Goal: Use online tool/utility: Use online tool/utility

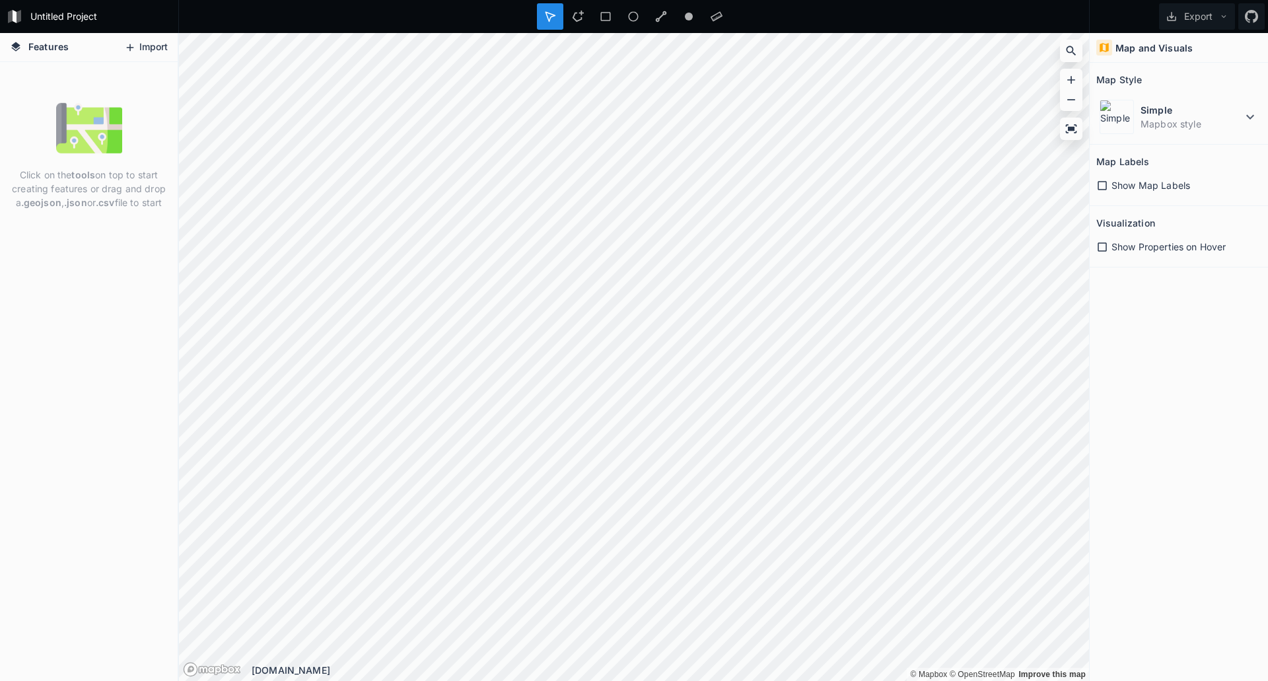
click at [153, 48] on button "Import" at bounding box center [146, 47] width 57 height 21
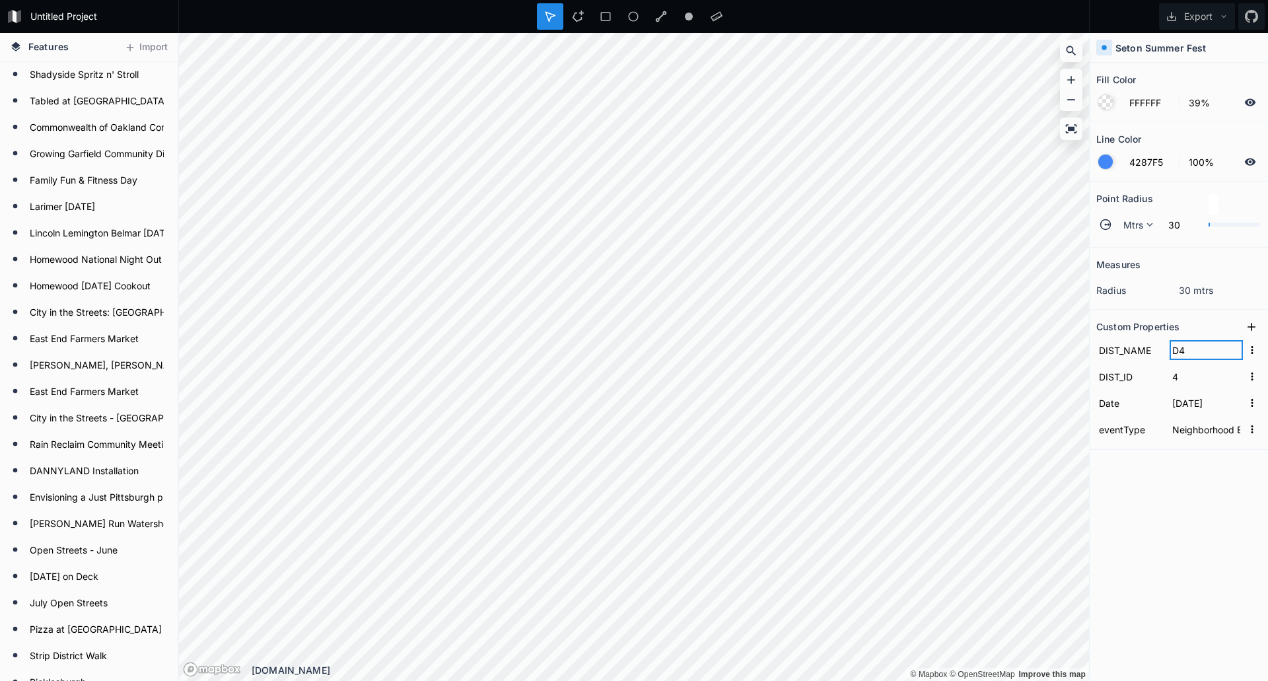
click at [1180, 351] on input "D4" at bounding box center [1205, 350] width 73 height 20
click at [1190, 355] on input "D4" at bounding box center [1205, 350] width 73 height 20
click at [1205, 507] on div "Measures radius 30 mtrs Custom Properties DIST_NAME D4 DIST_ID 4 Date [DATE] ev…" at bounding box center [1178, 431] width 178 height 367
type input "[DATE]"
click at [73, 100] on form "Tabled at [GEOGRAPHIC_DATA]" at bounding box center [87, 102] width 123 height 20
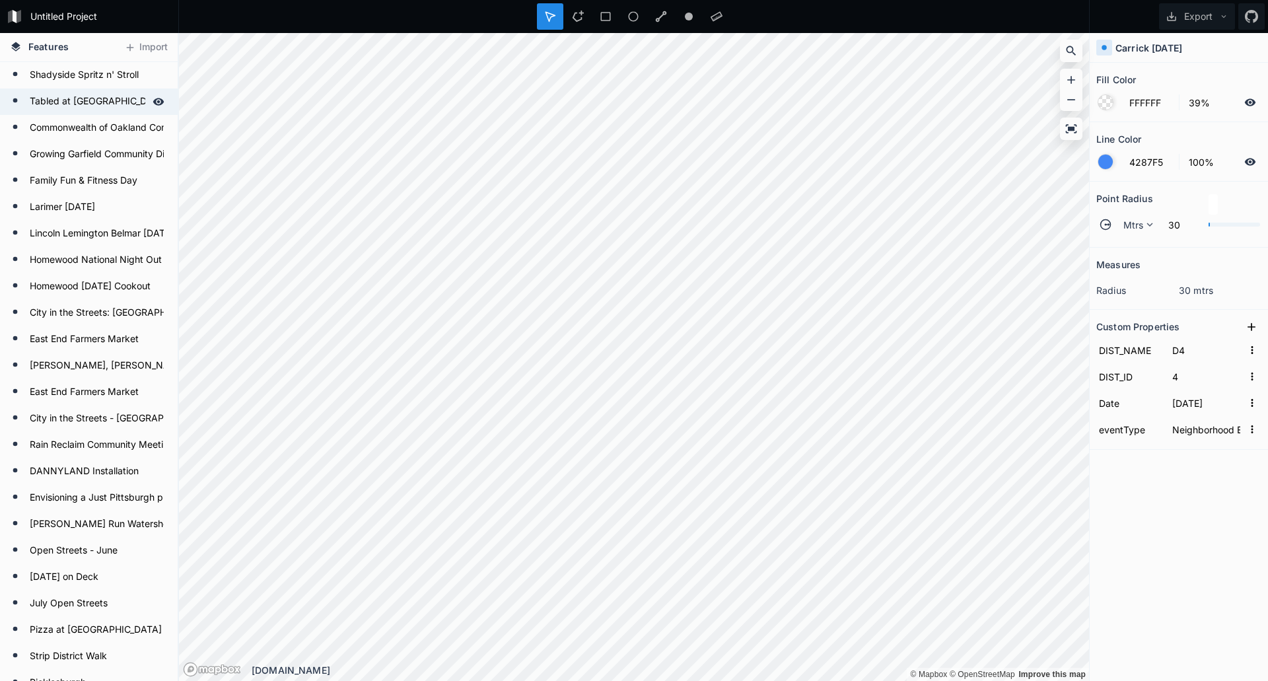
type input "D8"
type input "8"
click at [67, 123] on form "Commonwealth of Oakland Community Dinner" at bounding box center [87, 128] width 123 height 20
type input "[DATE]"
click at [68, 151] on form "Growing Garfield Community Dinner" at bounding box center [87, 155] width 123 height 20
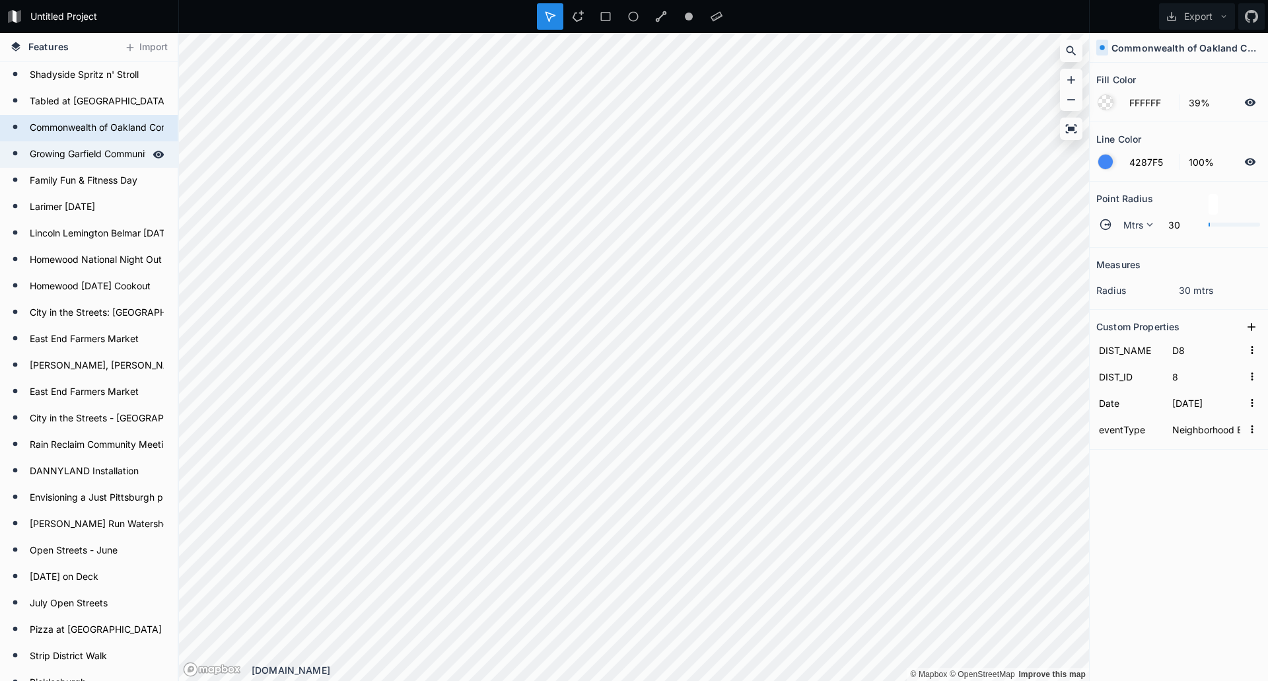
type input "D9"
type input "9"
type input "[DATE]"
type input "Mini-Grant Event"
type input "362"
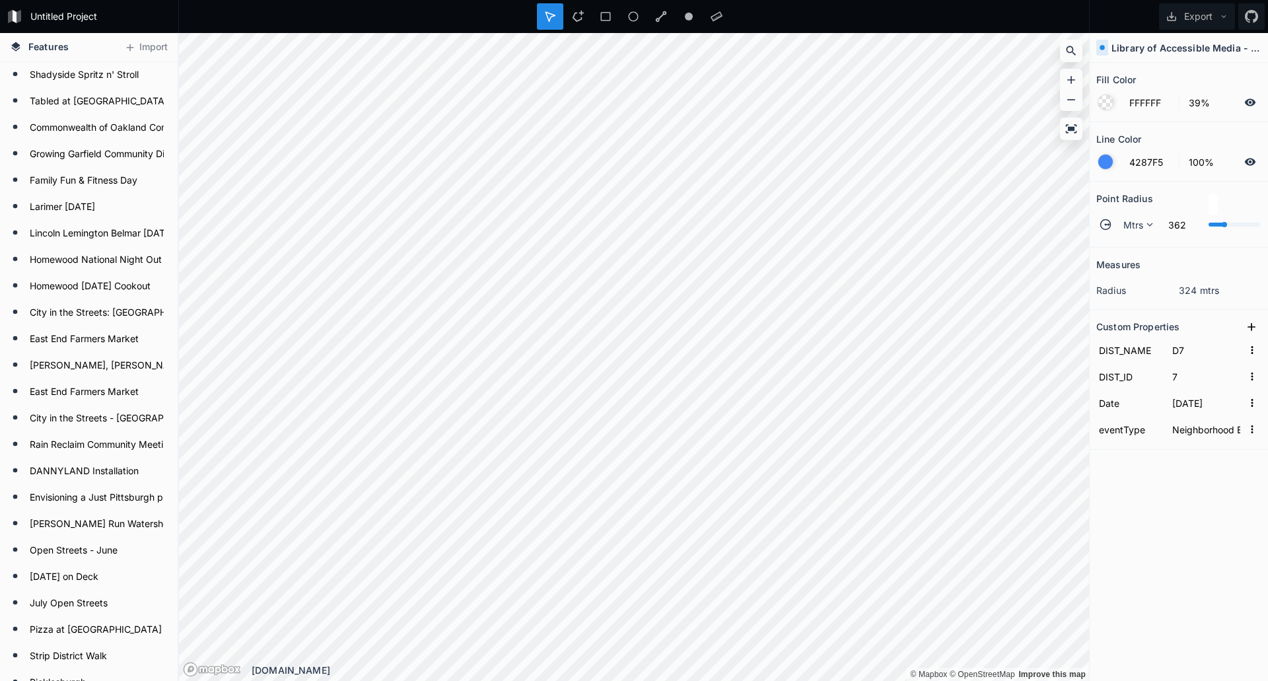
drag, startPoint x: 1211, startPoint y: 225, endPoint x: 1227, endPoint y: 234, distance: 17.4
click at [1227, 234] on div "Mtrs 362" at bounding box center [1178, 225] width 165 height 32
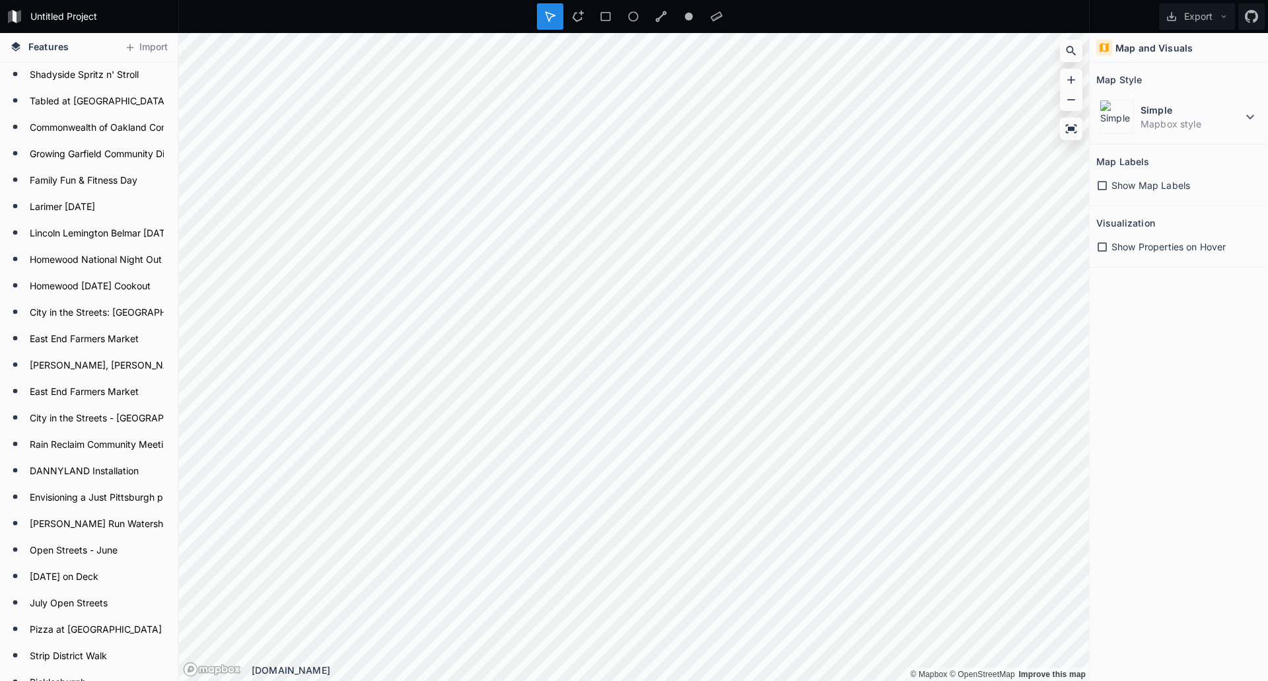
click at [1133, 189] on span "Show Map Labels" at bounding box center [1150, 185] width 79 height 14
click at [1124, 189] on span "Show Map Labels" at bounding box center [1150, 185] width 79 height 14
click at [1126, 248] on span "Show Properties on Hover" at bounding box center [1168, 247] width 114 height 14
click at [687, 16] on circle at bounding box center [689, 17] width 8 height 8
